Goal: Task Accomplishment & Management: Complete application form

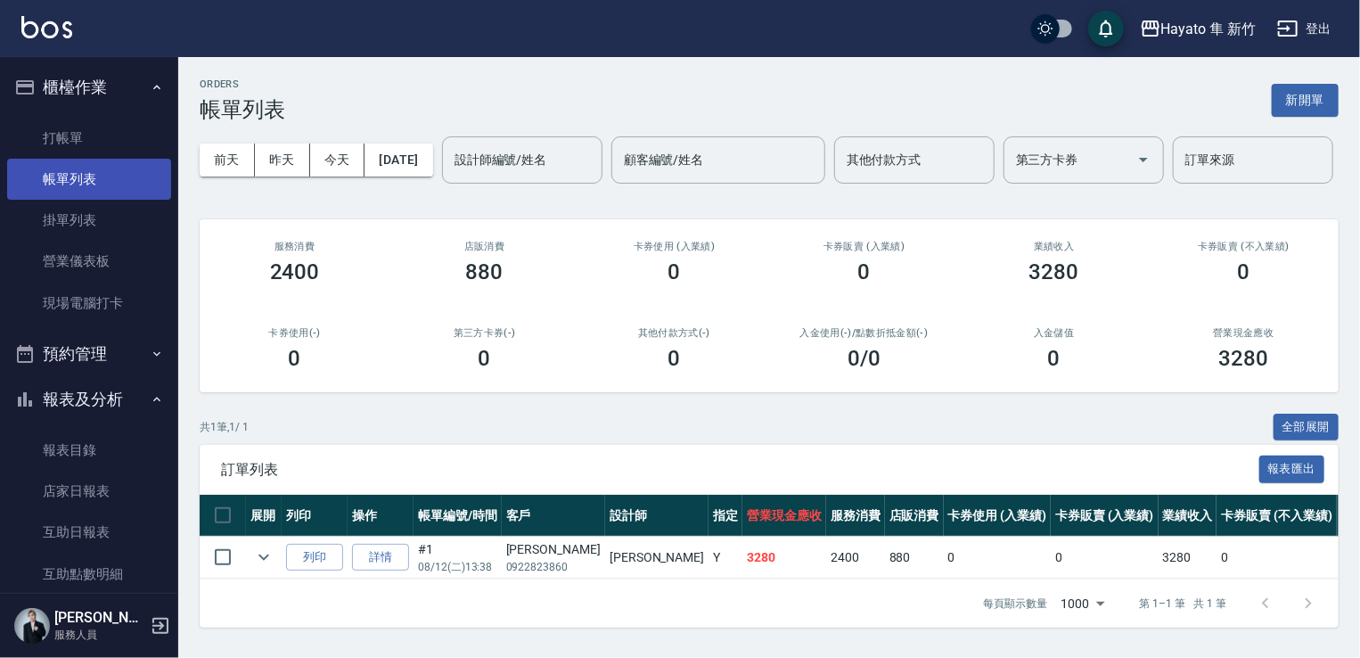
click at [118, 173] on link "帳單列表" at bounding box center [89, 179] width 164 height 41
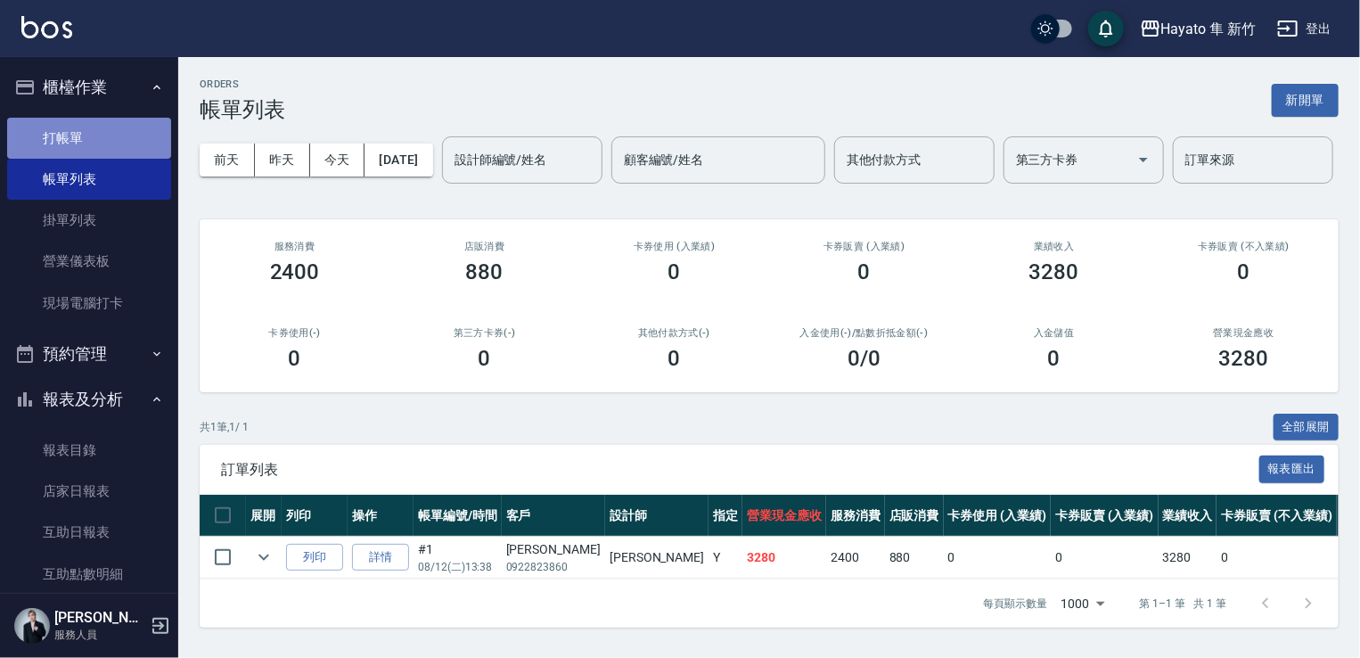
click at [103, 138] on link "打帳單" at bounding box center [89, 138] width 164 height 41
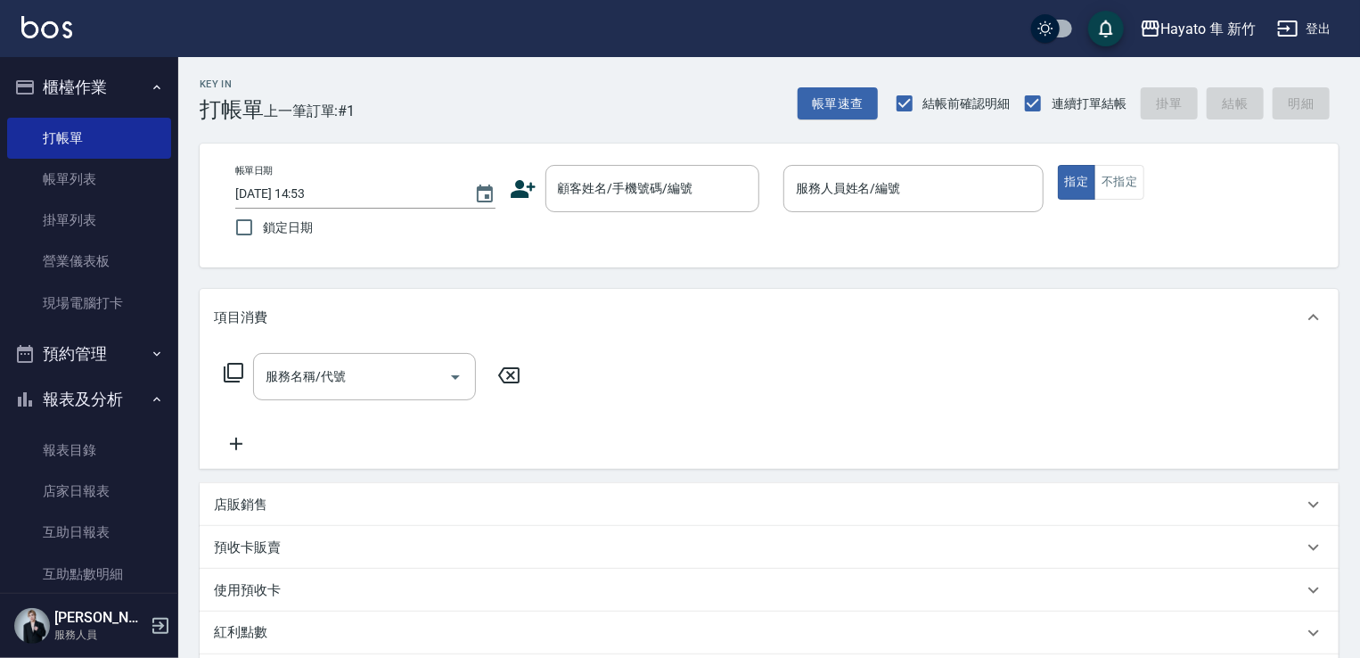
click at [528, 198] on icon at bounding box center [523, 189] width 27 height 27
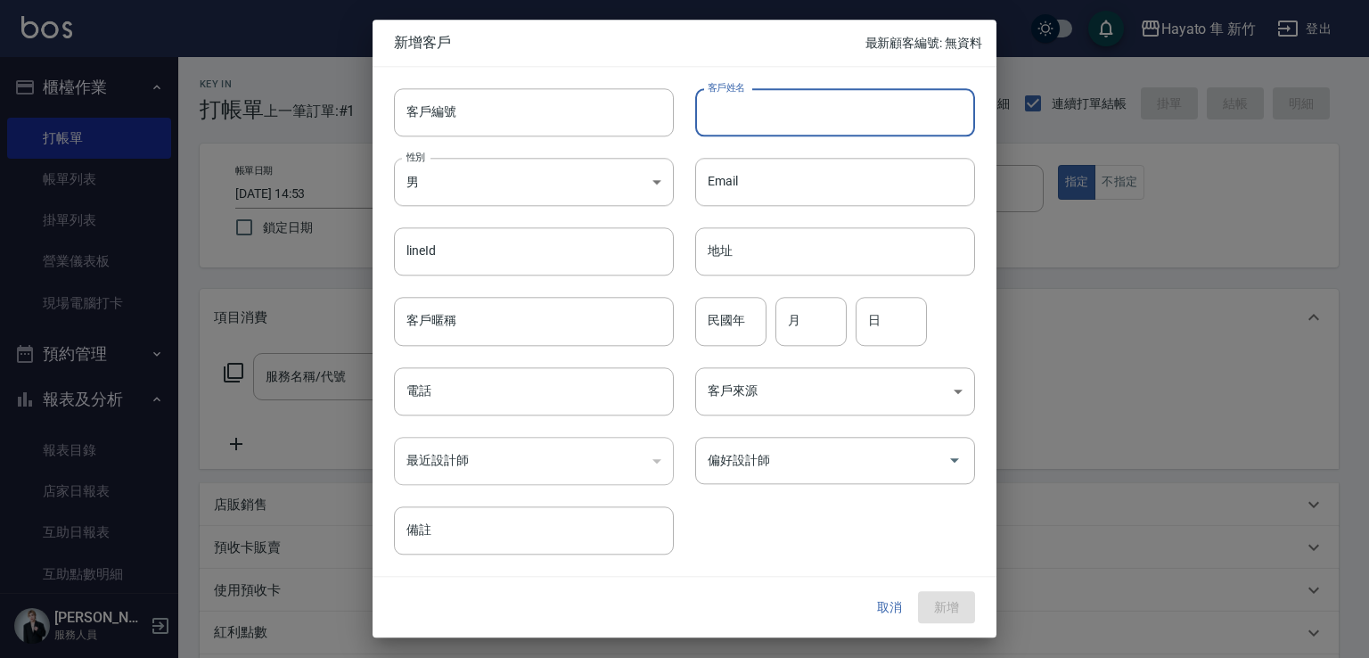
click at [840, 126] on input "客戶姓名" at bounding box center [835, 112] width 280 height 48
type input "[PERSON_NAME]"
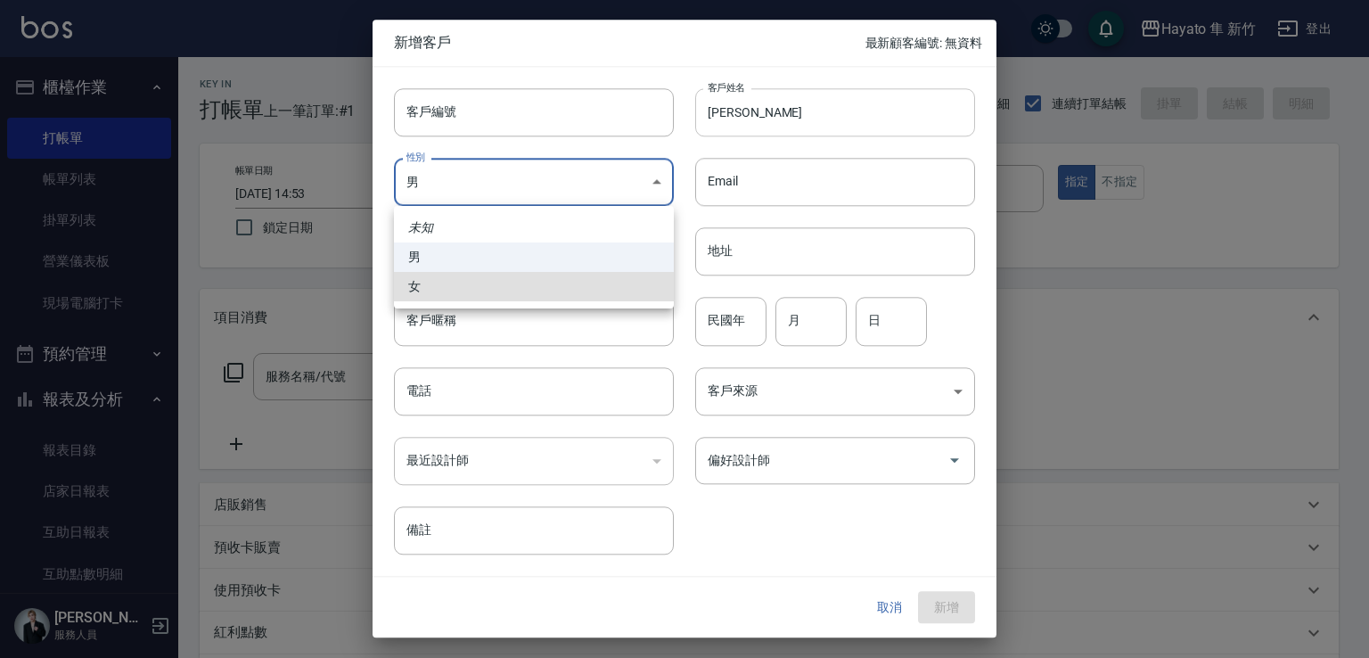
type input "[DEMOGRAPHIC_DATA]"
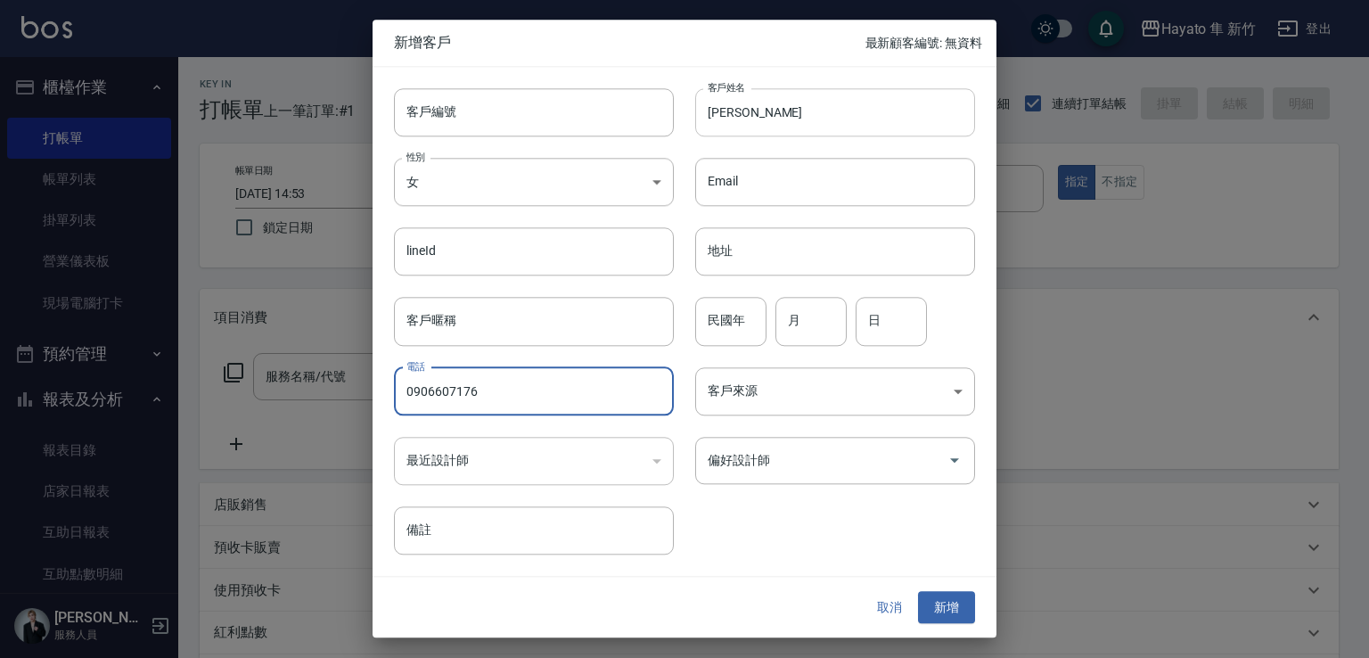
type input "0906607176"
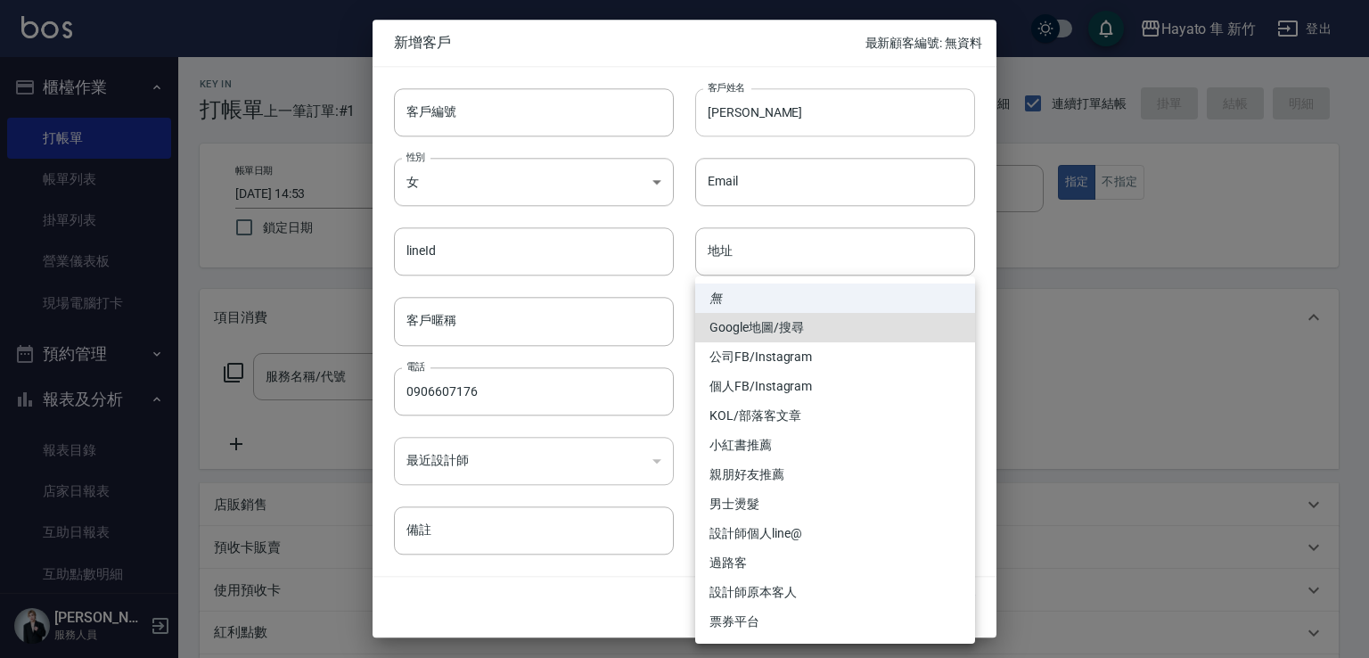
type input "Google地圖/搜尋"
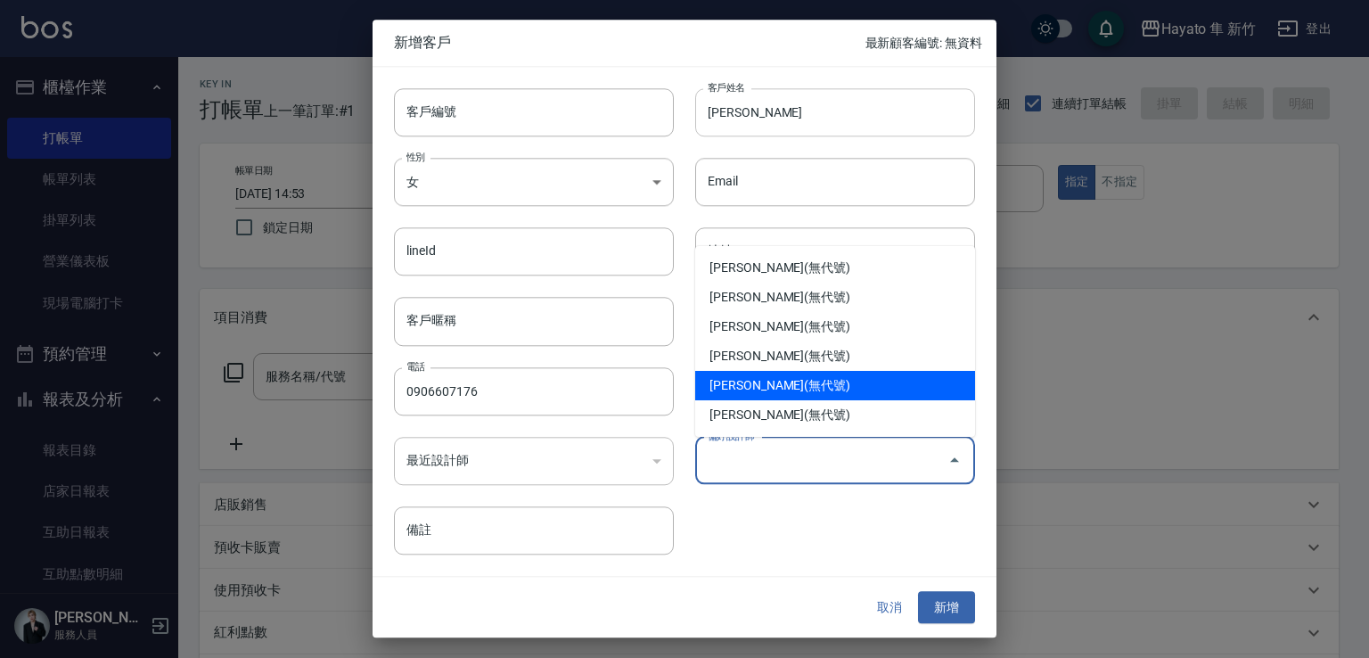
type input "[PERSON_NAME]"
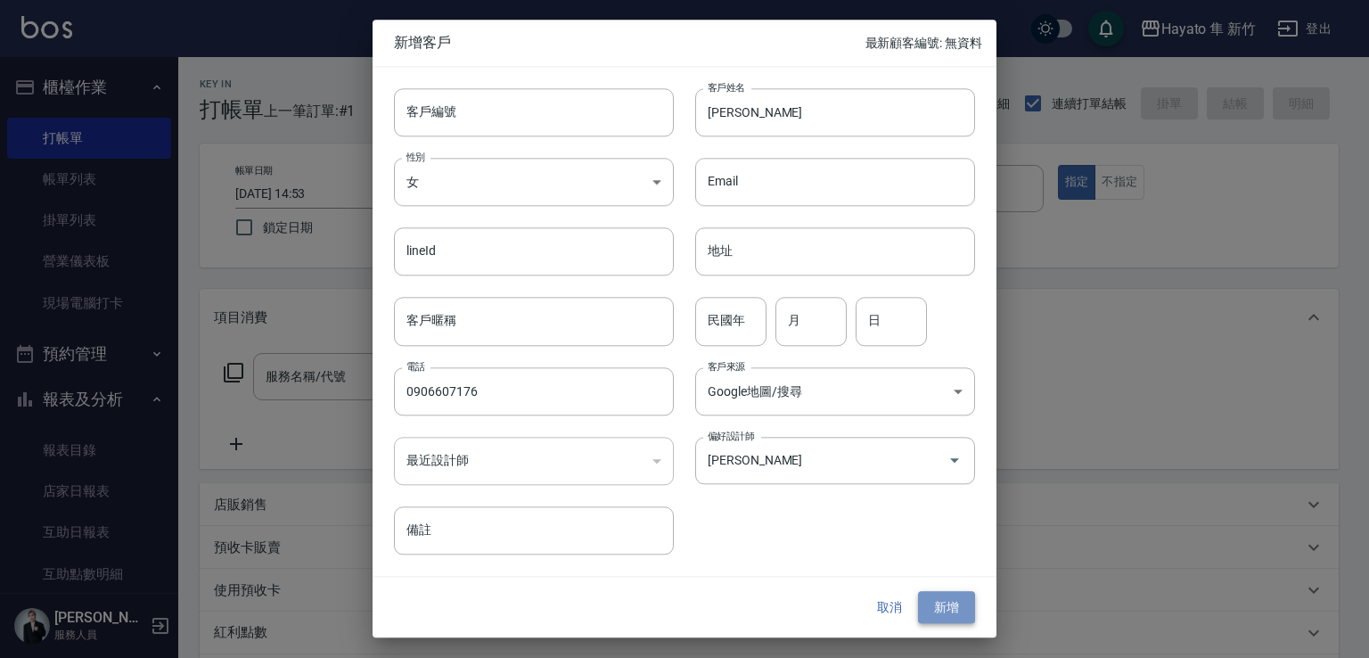
click at [941, 611] on button "新增" at bounding box center [946, 607] width 57 height 33
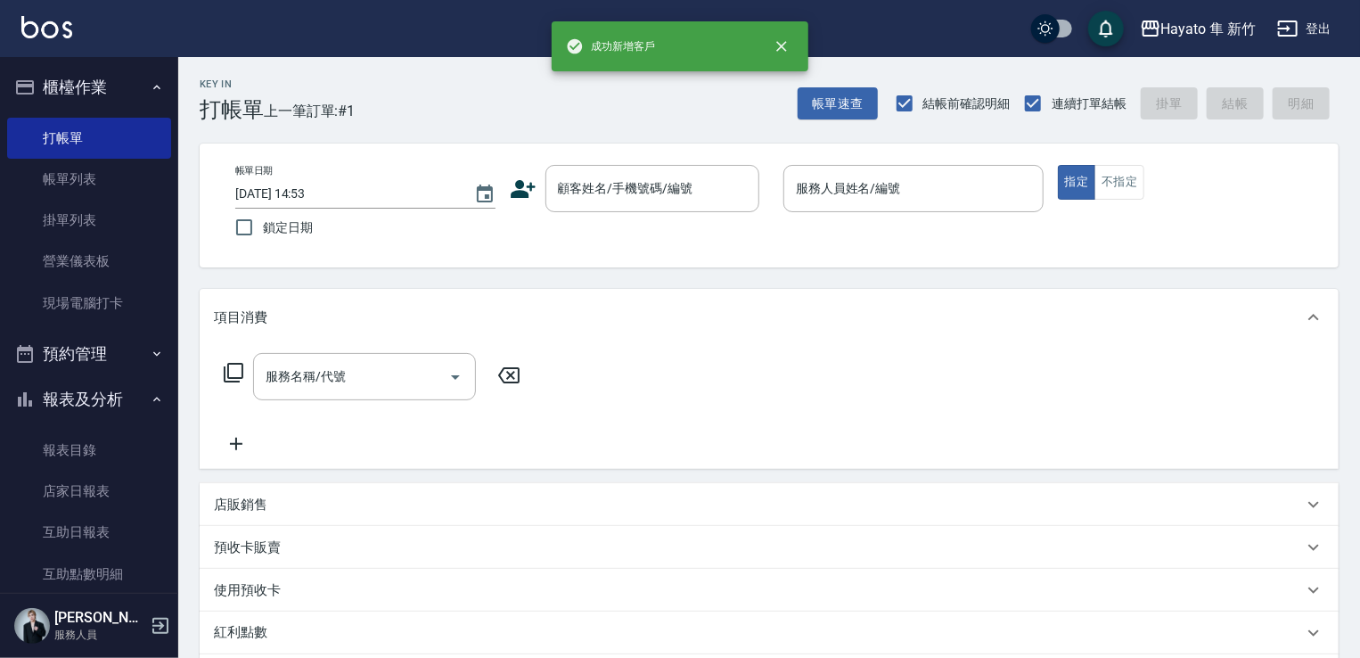
click at [639, 216] on div "帳單日期 [DATE] 14:53 鎖定日期 顧客姓名/手機號碼/編號 顧客姓名/手機號碼/編號 服務人員姓名/編號 服務人員姓名/編號 指定 不指定" at bounding box center [769, 205] width 1096 height 81
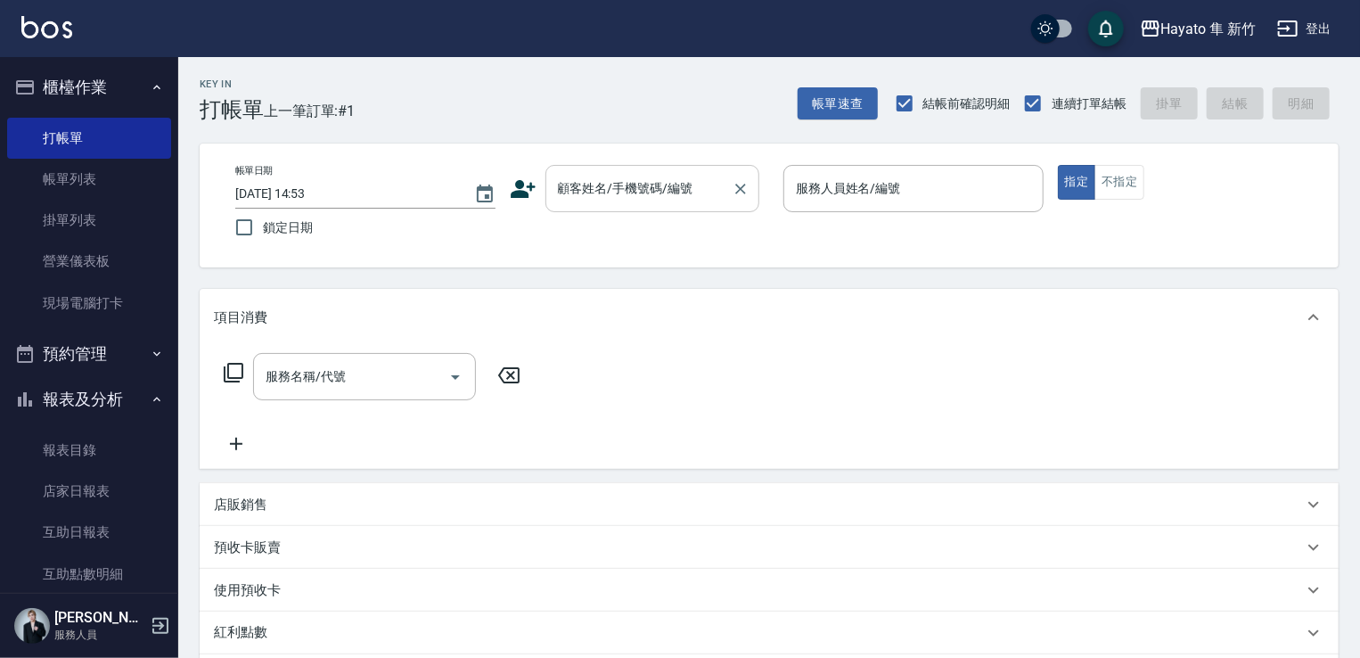
click at [652, 169] on div "顧客姓名/手機號碼/編號" at bounding box center [653, 188] width 214 height 47
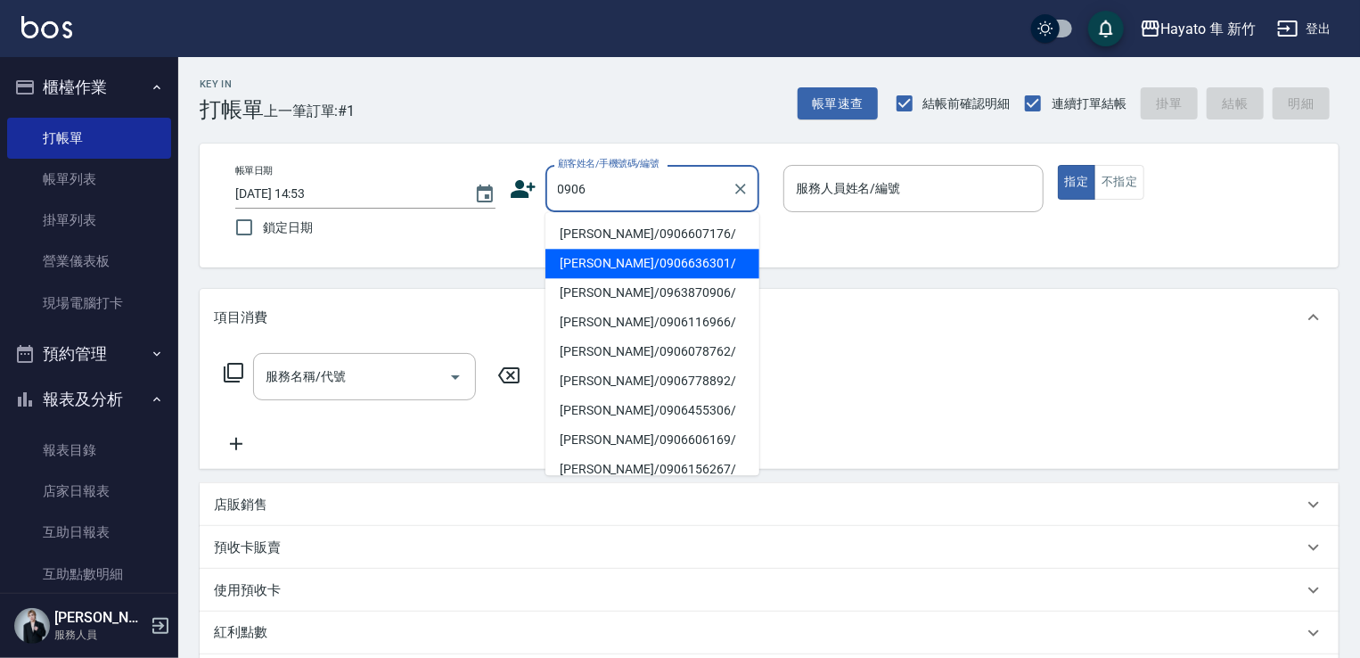
click at [650, 251] on li "[PERSON_NAME]/0906636301/" at bounding box center [653, 263] width 214 height 29
type input "[PERSON_NAME]/0906636301/"
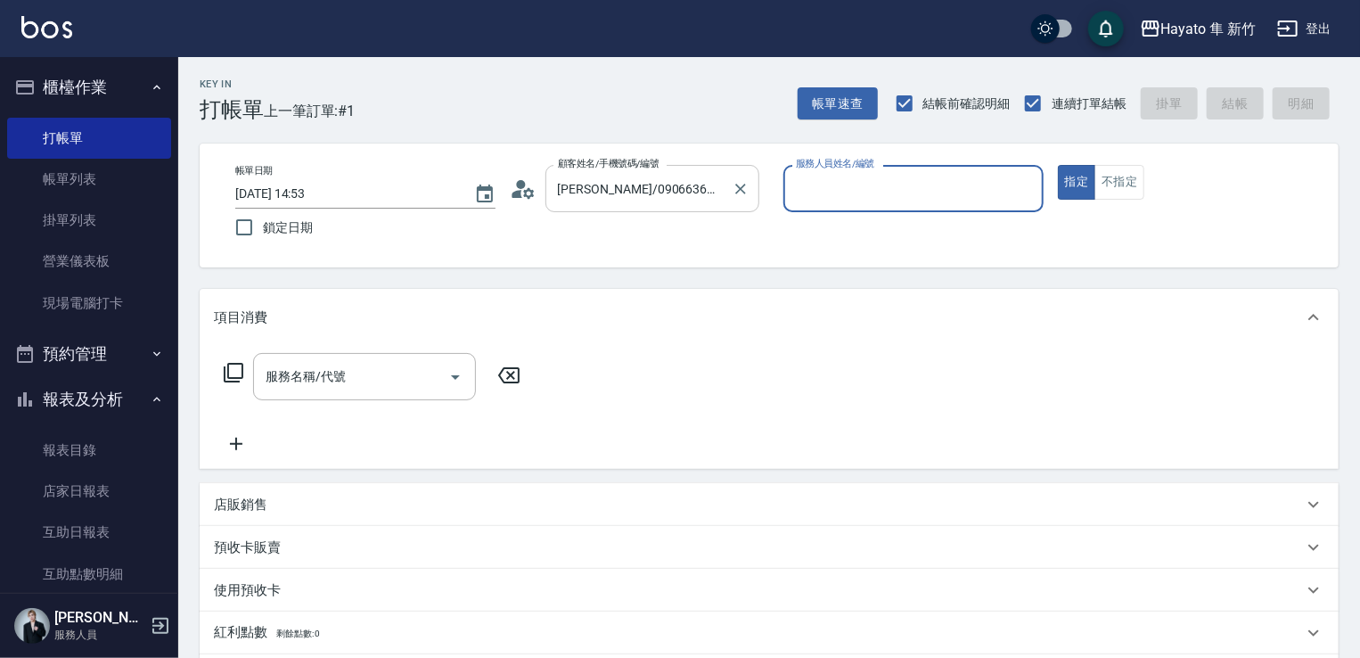
type input "[PERSON_NAME](無代號)"
click at [623, 147] on div "帳單日期 [DATE] 14:53 鎖定日期 顧客姓名/手機號碼/編號 [PERSON_NAME]/0906636301/ 顧客姓名/手機號碼/編號 服務人員…" at bounding box center [769, 206] width 1139 height 124
click at [606, 222] on div "帳單日期 [DATE] 14:53 鎖定日期 顧客姓名/手機號碼/編號 [PERSON_NAME]/0906636301/ 顧客姓名/手機號碼/編號 服務人員…" at bounding box center [769, 205] width 1096 height 81
click at [641, 172] on div "[PERSON_NAME]/0906636301/ 顧客姓名/手機號碼/編號" at bounding box center [653, 188] width 214 height 47
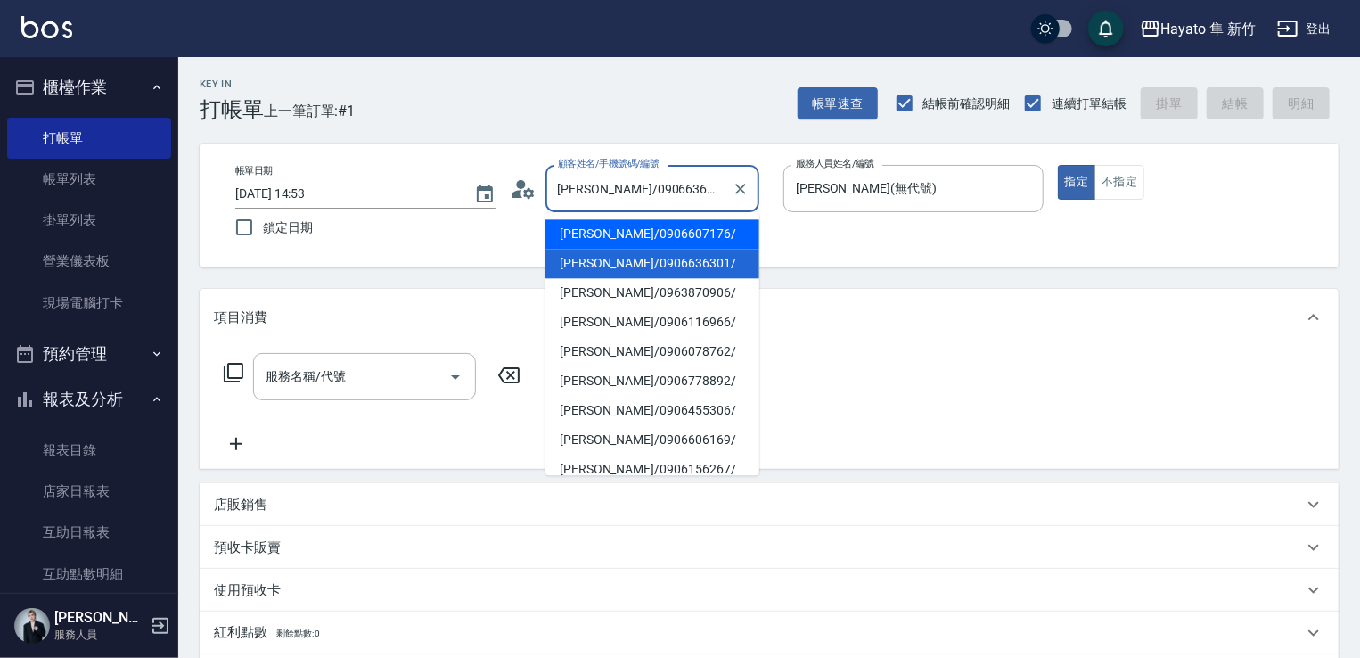
click at [654, 229] on li "[PERSON_NAME]/0906607176/" at bounding box center [653, 233] width 214 height 29
type input "[PERSON_NAME]/0906607176/"
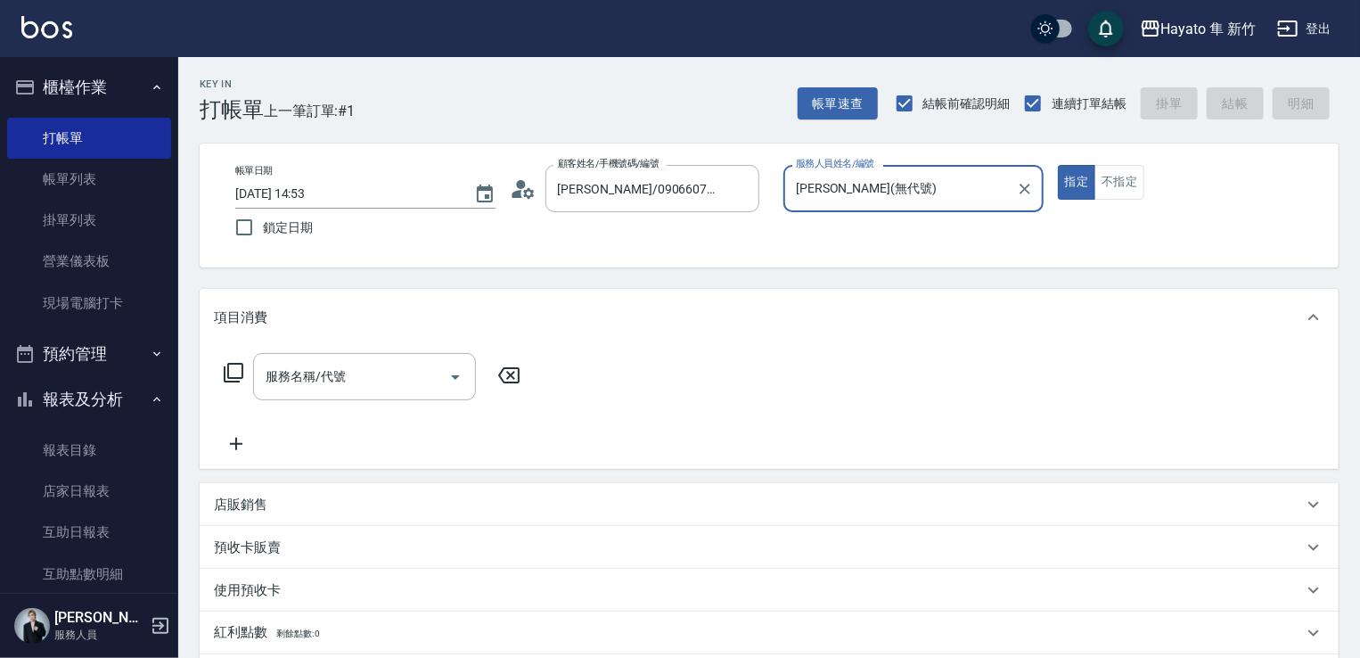
type input "Kimi(無代號)"
click at [1114, 181] on button "不指定" at bounding box center [1120, 182] width 50 height 35
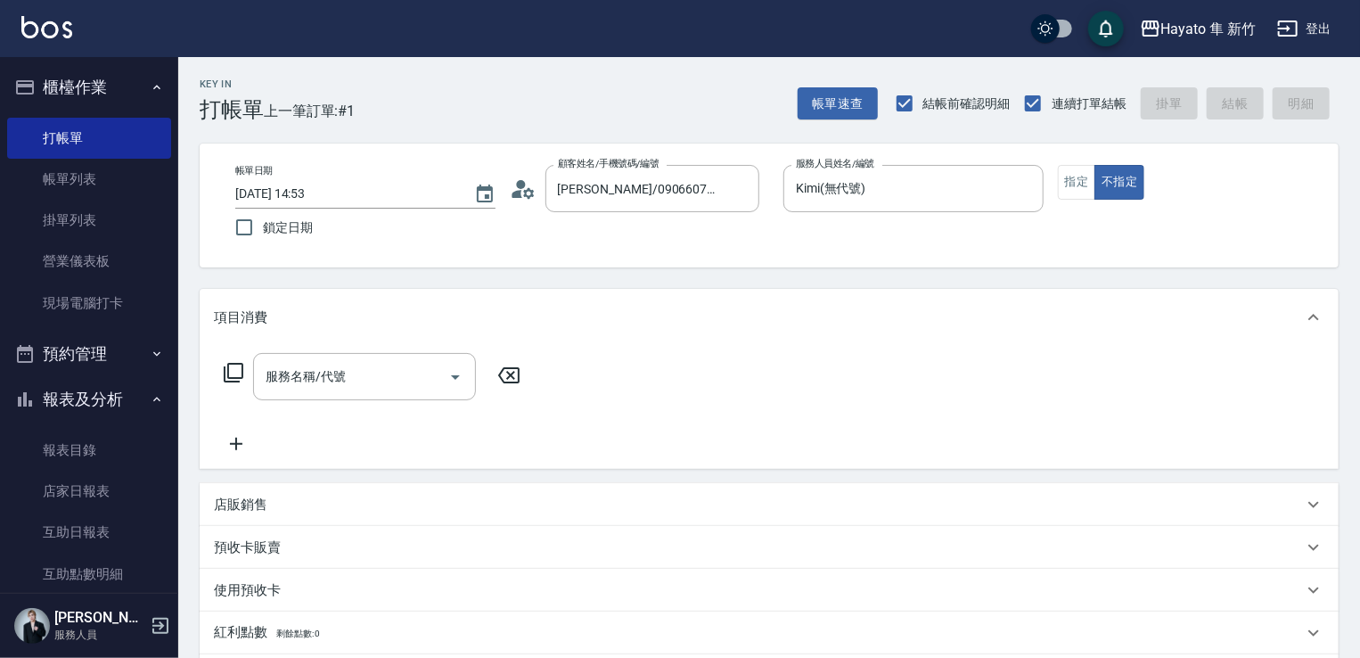
click at [378, 341] on div "項目消費" at bounding box center [769, 317] width 1139 height 57
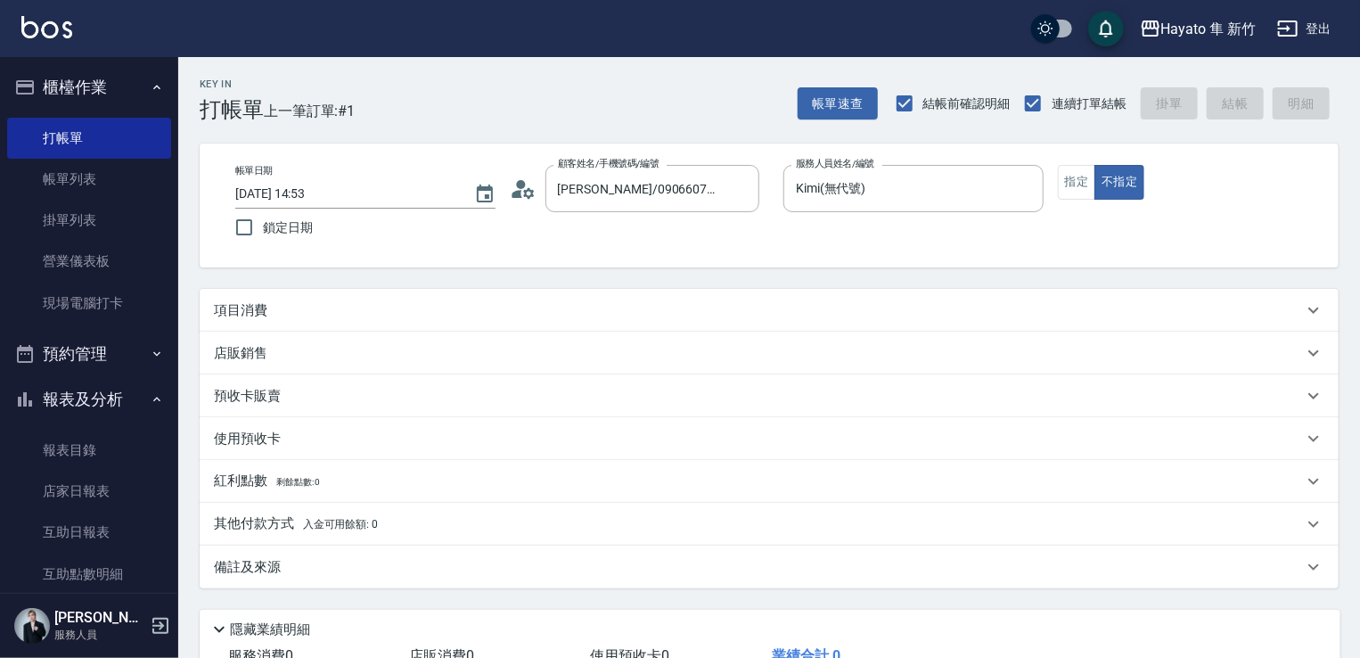
click at [372, 374] on div "項目消費 服務名稱/代號 服務名稱/代號 店販銷售 服務人員姓名/編號 服務人員姓名/編號 商品代號/名稱 商品代號/名稱 預收卡販賣 卡券名稱/代號 卡券名…" at bounding box center [769, 439] width 1139 height 300
click at [406, 272] on div "Key In 打帳單 上一筆訂單:#1 帳單速查 結帳前確認明細 連續打單結帳 掛單 結帳 明細 帳單日期 [DATE] 14:53 鎖定日期 顧客姓名/手機…" at bounding box center [769, 419] width 1182 height 725
click at [401, 321] on div "項目消費" at bounding box center [769, 310] width 1139 height 43
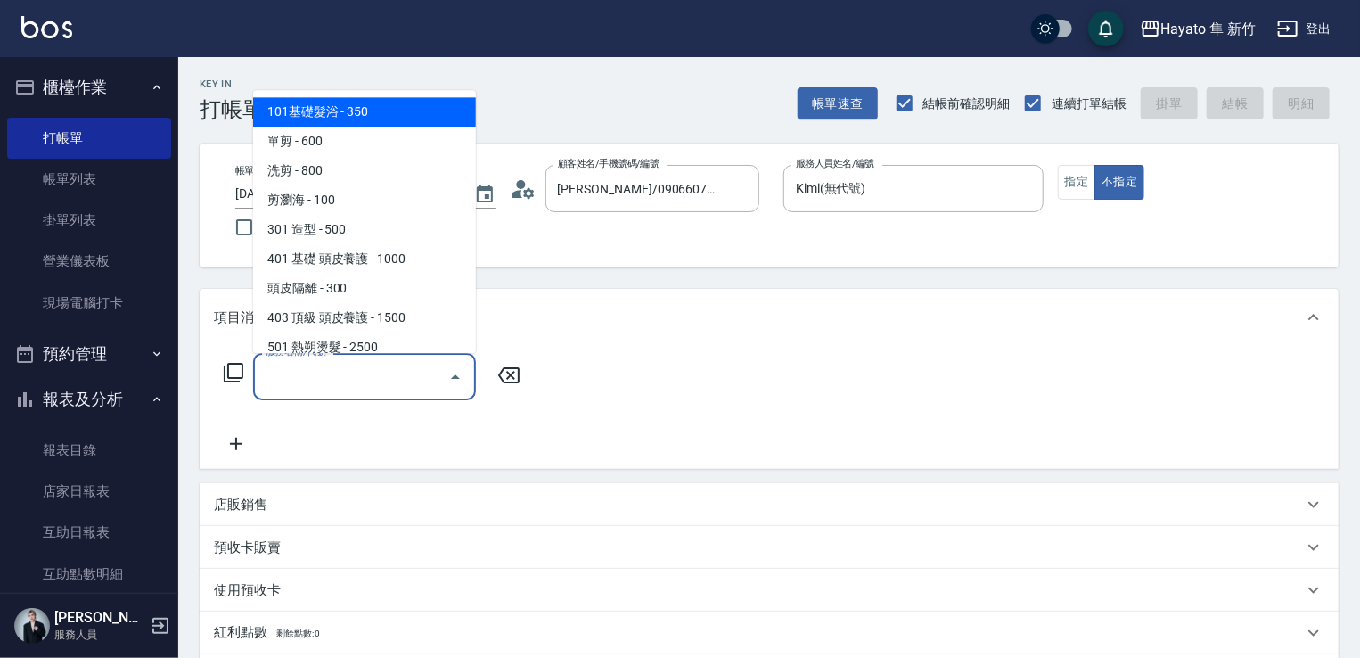
click at [385, 361] on input "服務名稱/代號" at bounding box center [351, 376] width 180 height 31
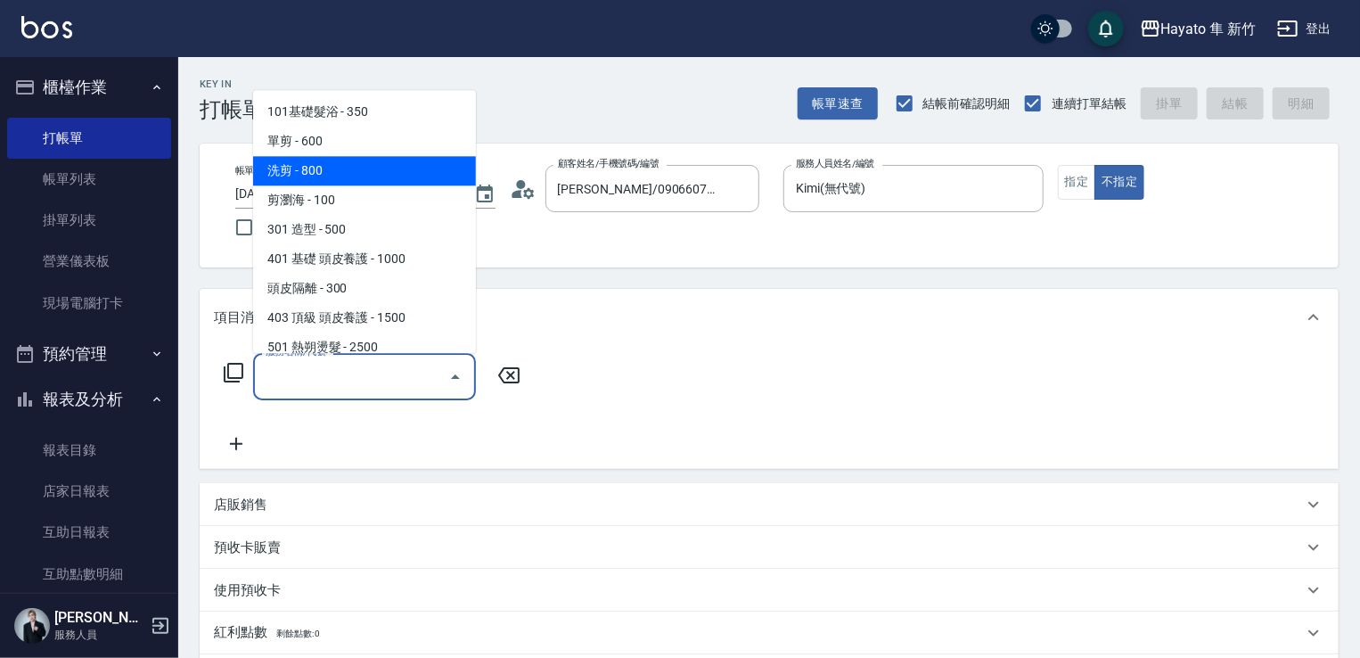
click at [341, 171] on span "洗剪 - 800" at bounding box center [364, 170] width 223 height 29
type input "洗剪(201)"
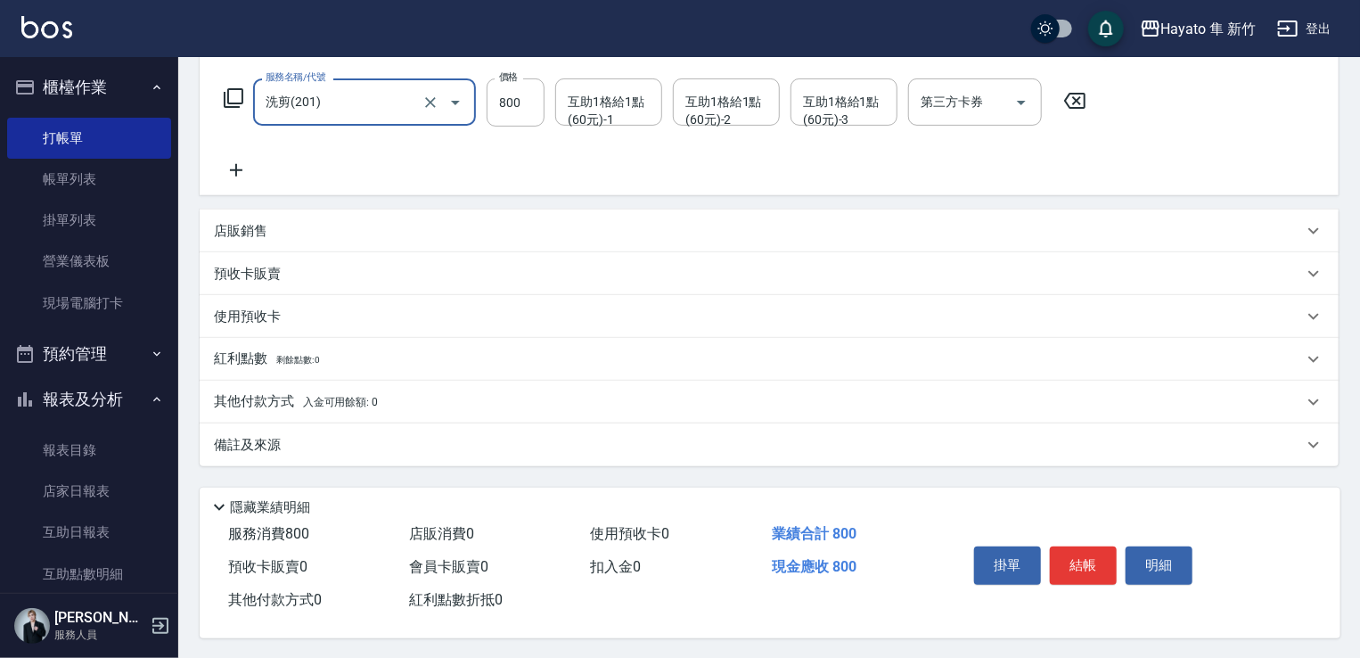
scroll to position [283, 0]
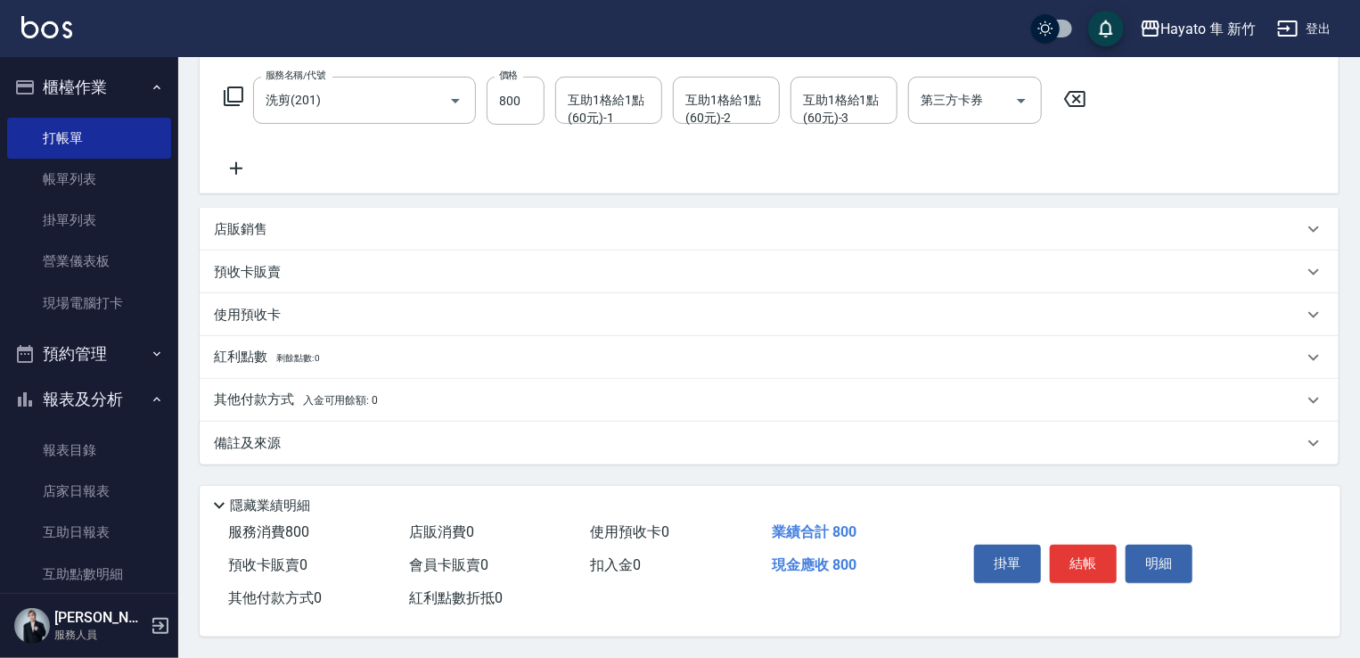
click at [381, 434] on div "備註及來源" at bounding box center [758, 443] width 1089 height 19
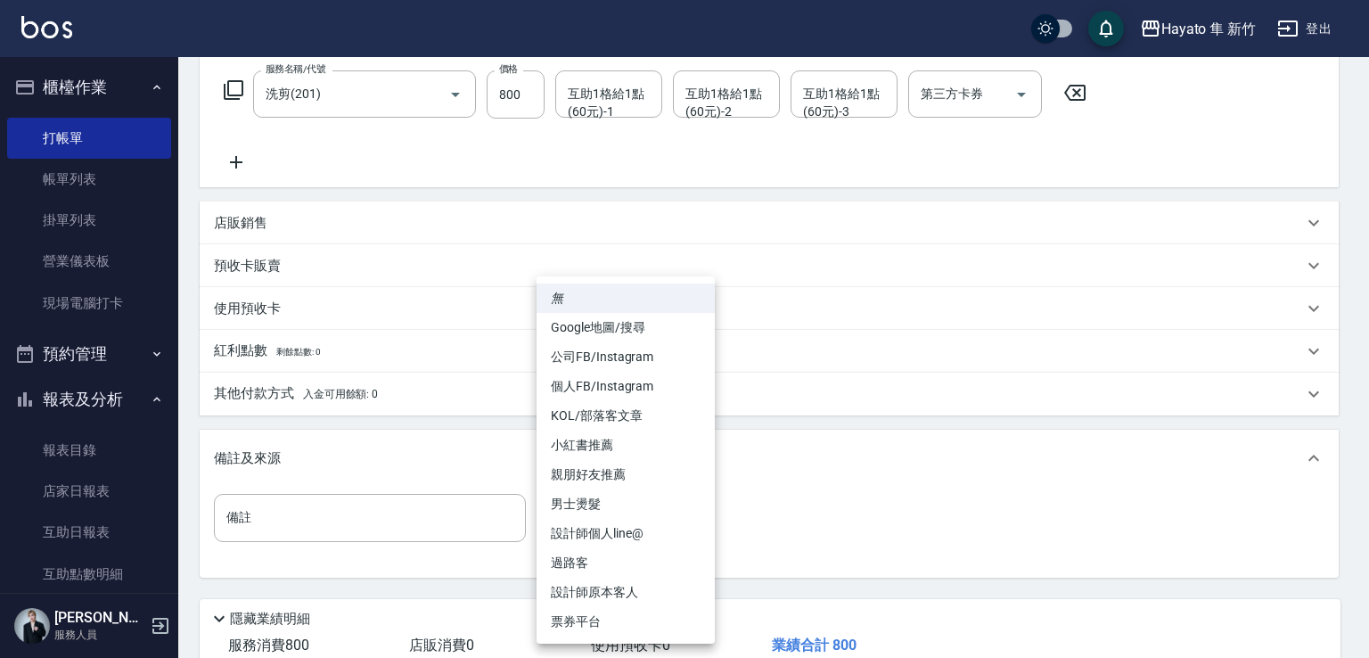
click at [641, 530] on body "Hayato 隼 新竹 登出 櫃檯作業 打帳單 帳單列表 掛單列表 營業儀表板 現場電腦打卡 預約管理 預約管理 報表及分析 報表目錄 店家日報表 互助日報表…" at bounding box center [684, 244] width 1369 height 1054
click at [638, 323] on li "Google地圖/搜尋" at bounding box center [626, 327] width 178 height 29
type input "Google地圖/搜尋"
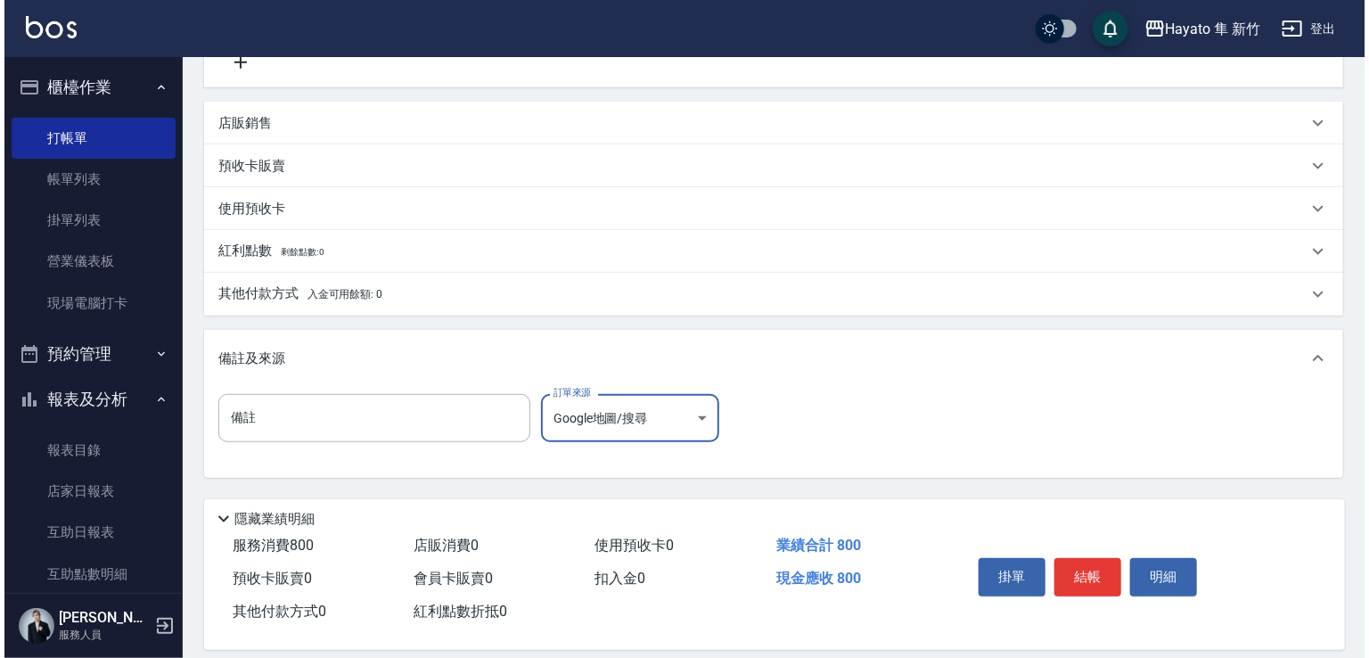
scroll to position [402, 0]
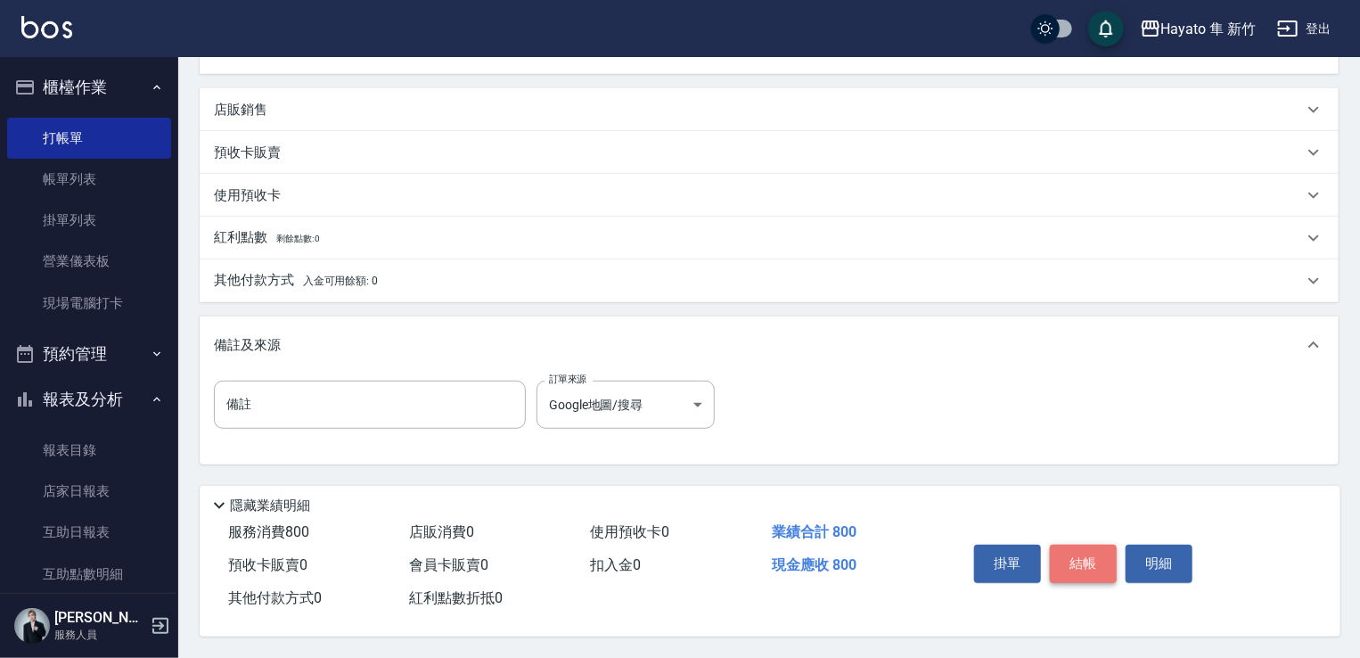
click at [1102, 554] on button "結帳" at bounding box center [1083, 563] width 67 height 37
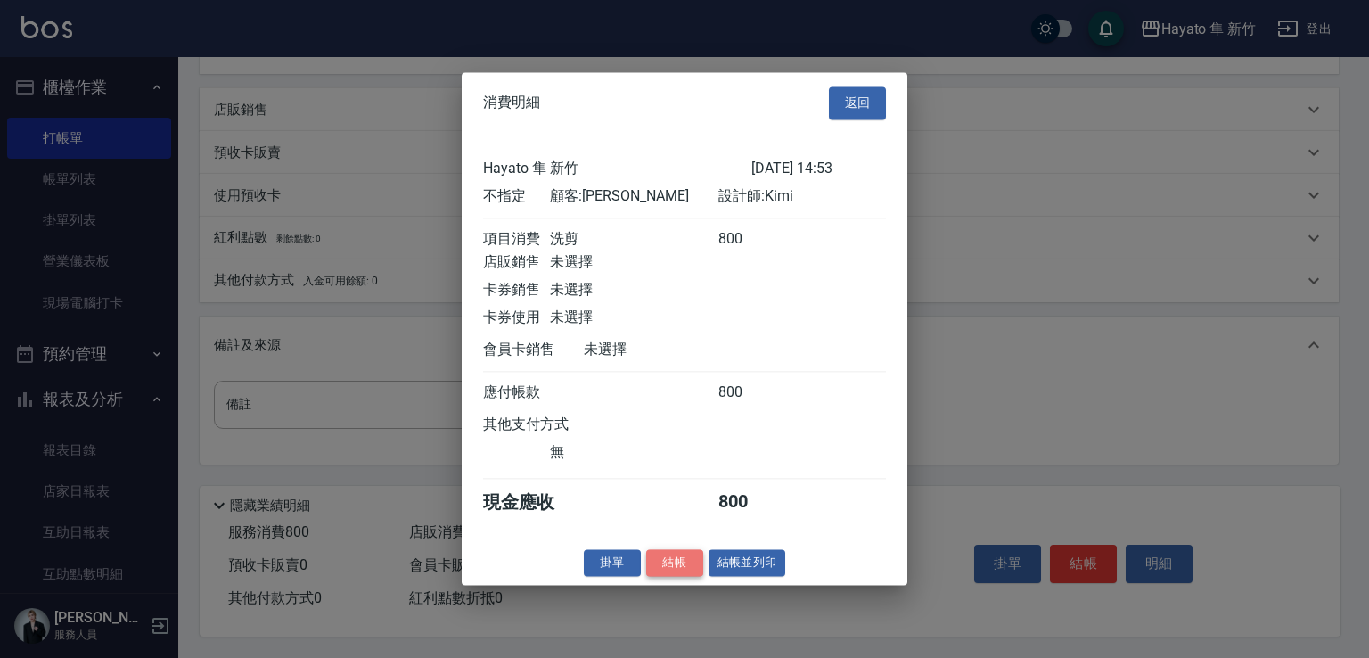
click at [686, 564] on button "結帳" at bounding box center [674, 563] width 57 height 28
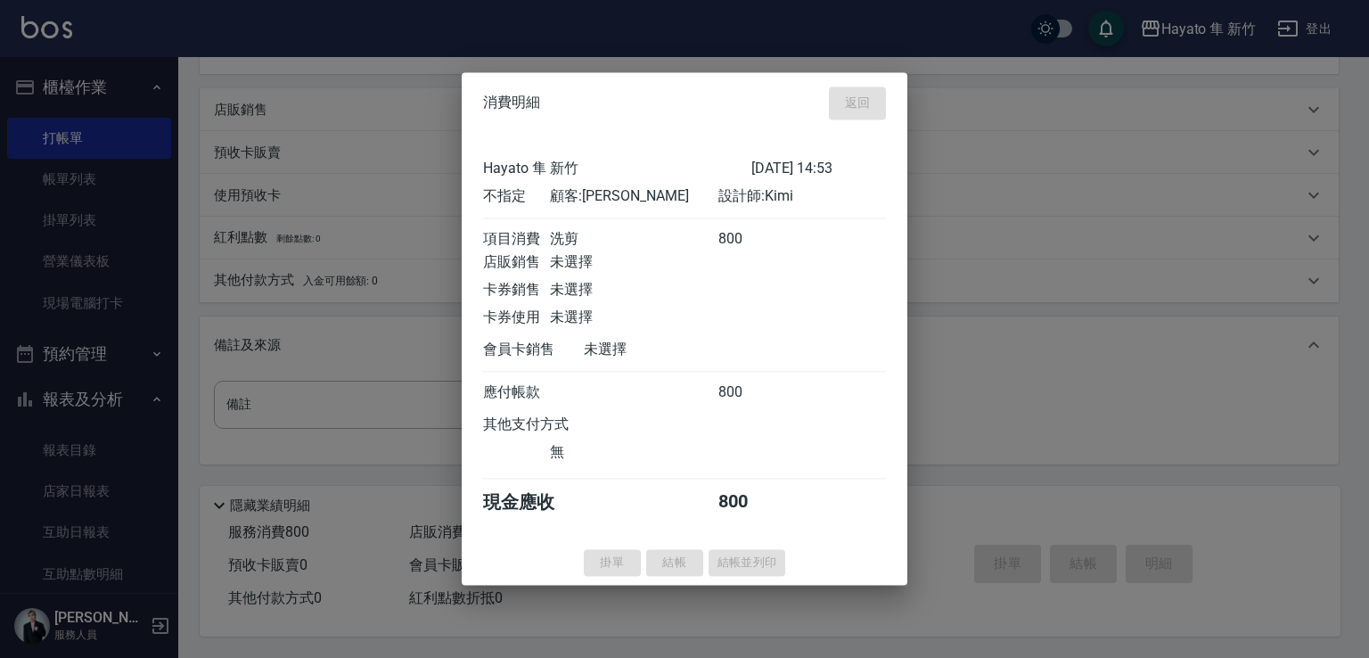
type input "[DATE] 14:55"
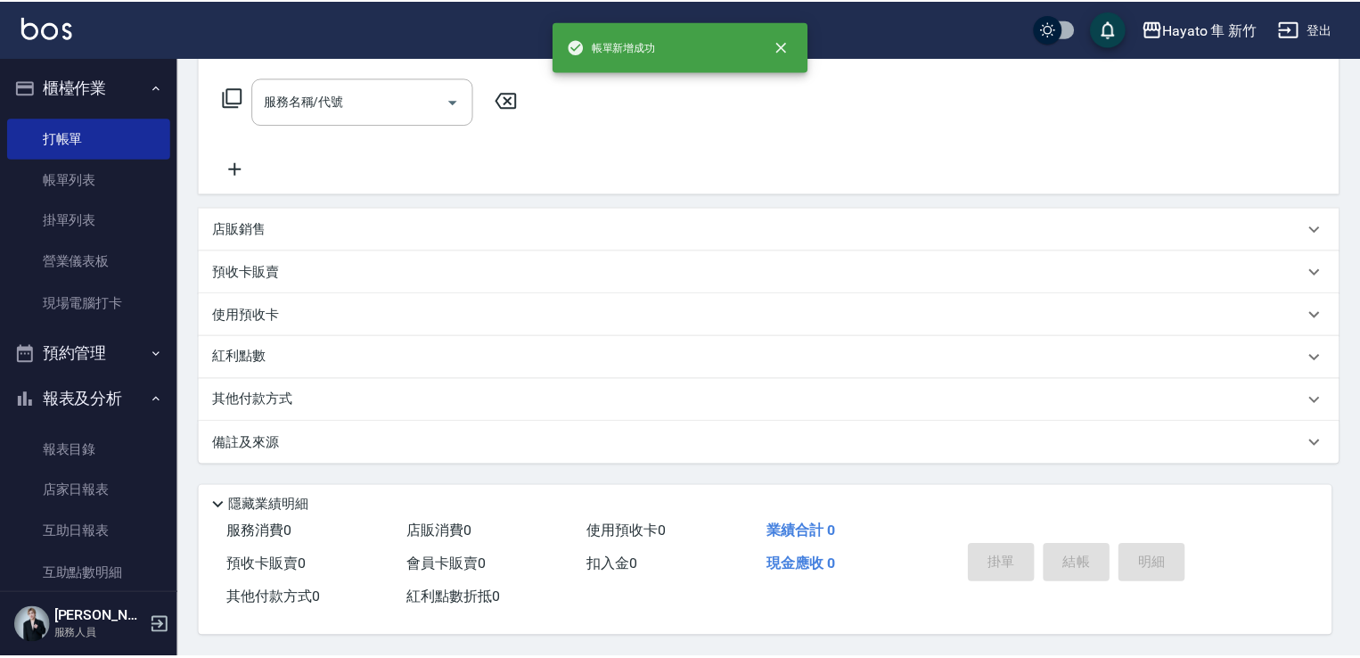
scroll to position [0, 0]
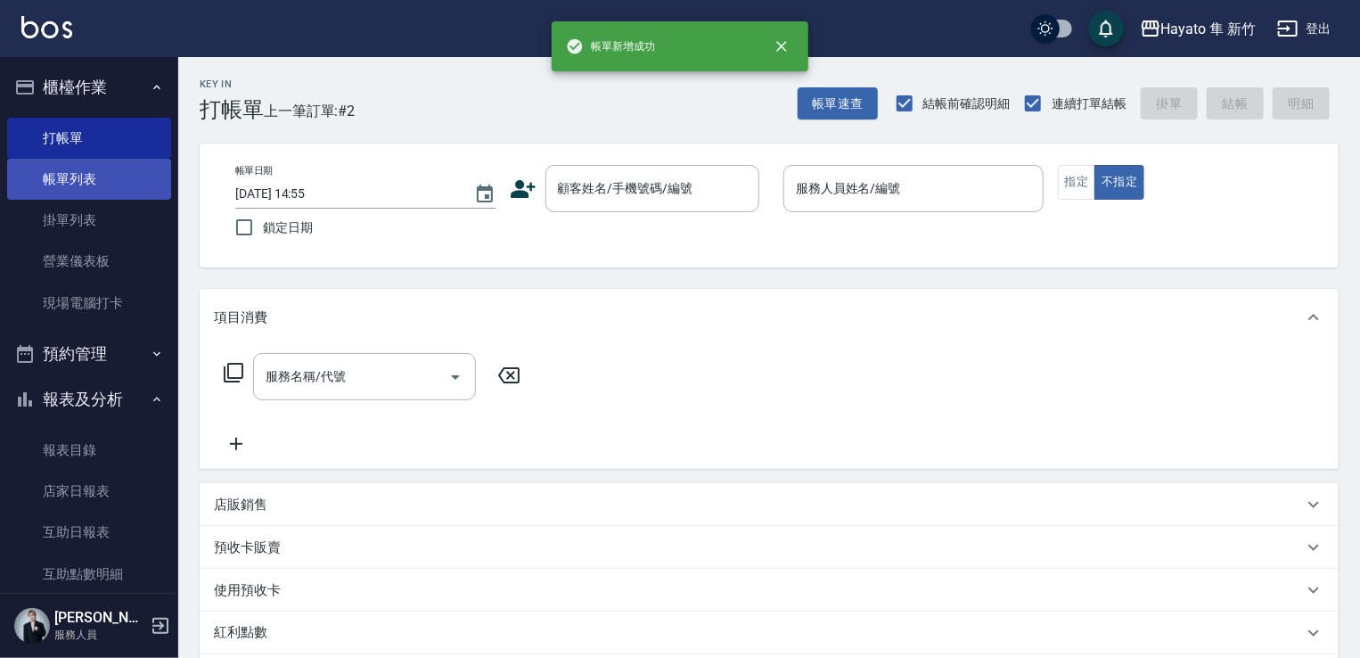
click at [66, 198] on link "帳單列表" at bounding box center [89, 179] width 164 height 41
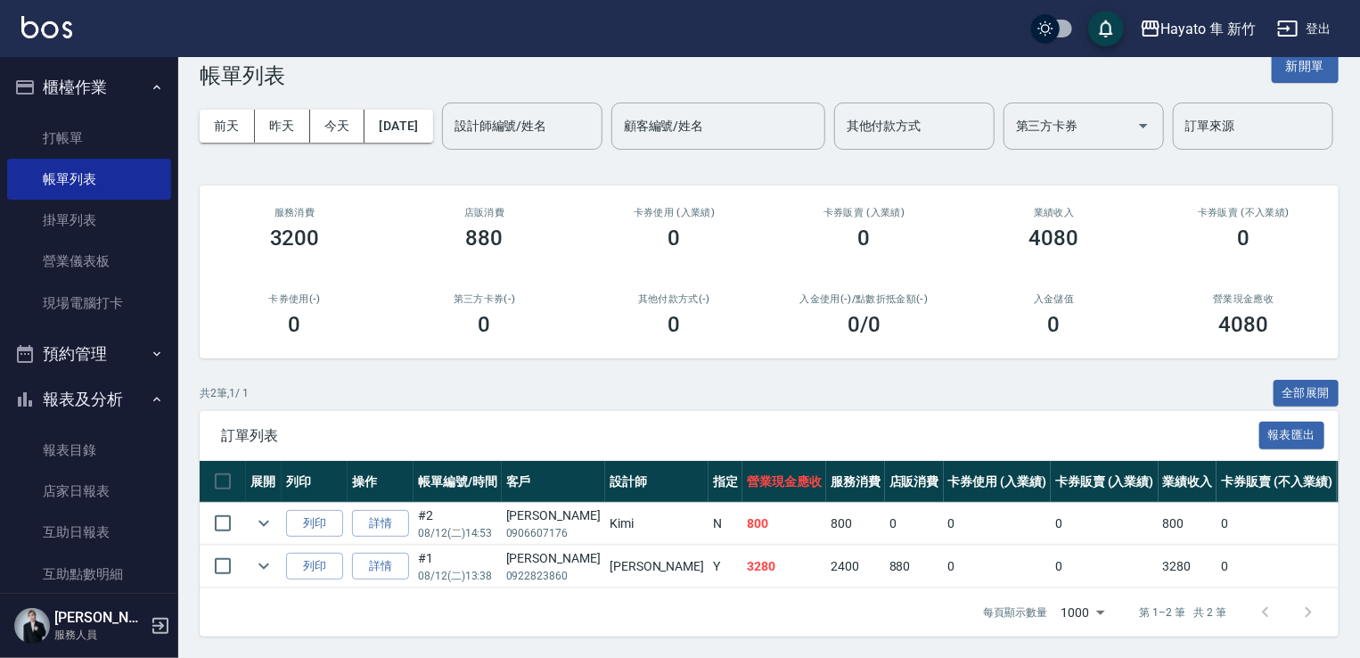
scroll to position [103, 0]
